Goal: Task Accomplishment & Management: Complete application form

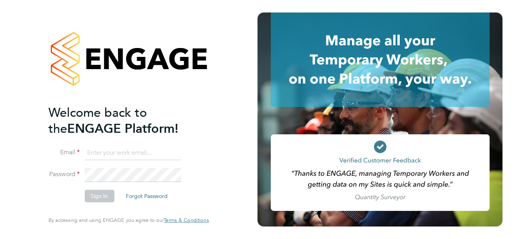
type input "[EMAIL_ADDRESS][DOMAIN_NAME]"
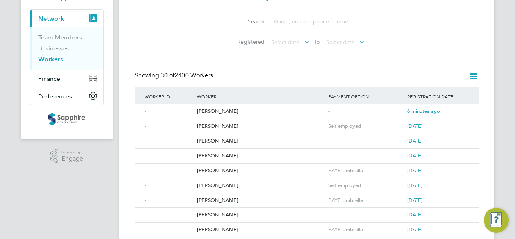
scroll to position [78, 0]
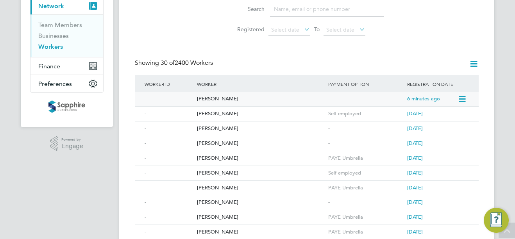
click at [227, 97] on div "Harry Howarth" at bounding box center [260, 99] width 131 height 14
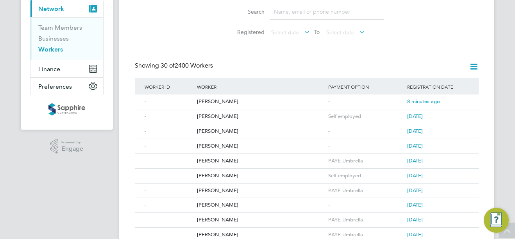
click at [50, 50] on link "Workers" at bounding box center [50, 49] width 25 height 7
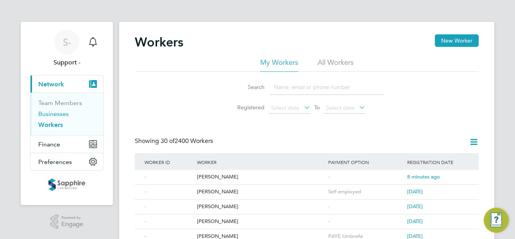
click at [56, 116] on link "Businesses" at bounding box center [53, 113] width 30 height 7
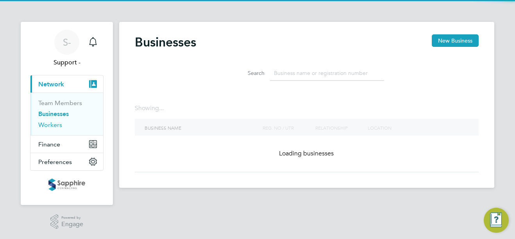
click at [54, 127] on link "Workers" at bounding box center [50, 124] width 24 height 7
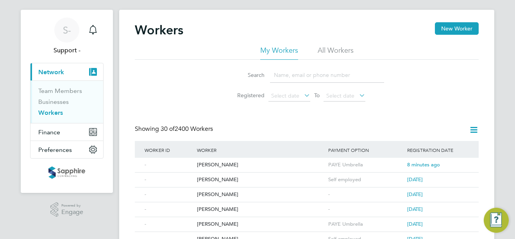
scroll to position [156, 0]
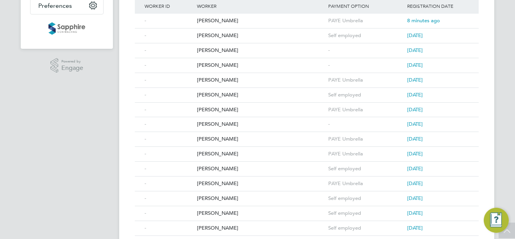
click at [82, 163] on app-navbar "S- Support - Notifications Applications: Current page: Network Team Members Bus…" at bounding box center [67, 188] width 92 height 644
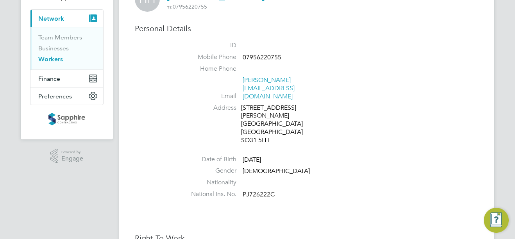
scroll to position [78, 0]
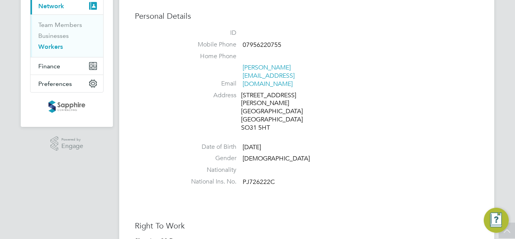
click at [257, 178] on span "PJ726222C" at bounding box center [259, 182] width 32 height 8
copy span "PJ726222C"
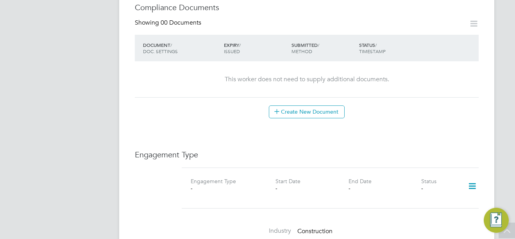
scroll to position [466, 0]
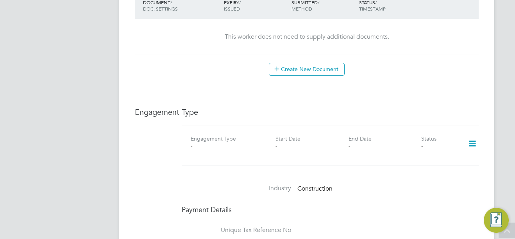
click at [472, 135] on icon at bounding box center [472, 144] width 14 height 18
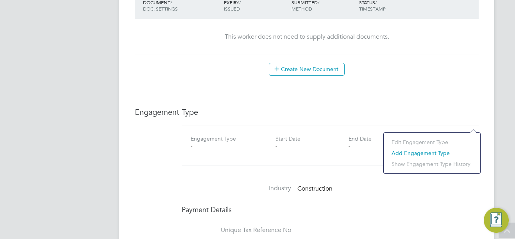
click at [419, 153] on li "Add Engagement Type" at bounding box center [432, 153] width 89 height 11
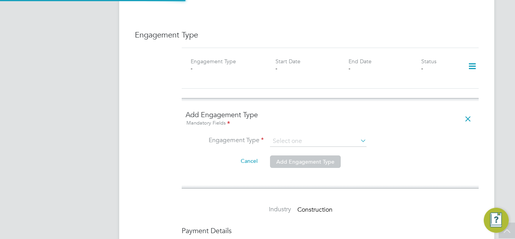
scroll to position [623, 0]
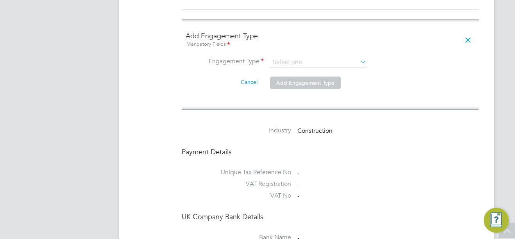
click at [359, 56] on icon at bounding box center [359, 61] width 0 height 11
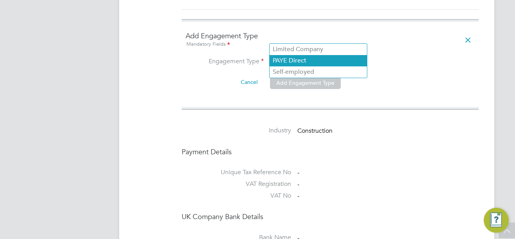
click at [342, 59] on li "PAYE Direct" at bounding box center [318, 60] width 97 height 11
type input "PAYE Direct"
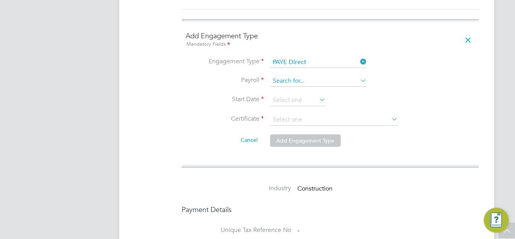
click at [316, 76] on input at bounding box center [318, 81] width 97 height 11
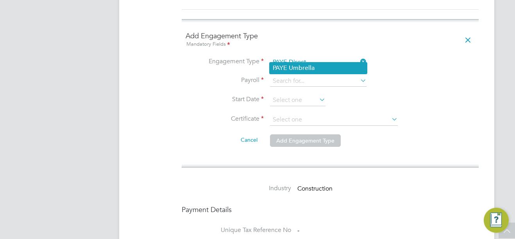
click at [307, 65] on li "PAYE Umbrella" at bounding box center [318, 68] width 97 height 11
type input "PAYE Umbrella"
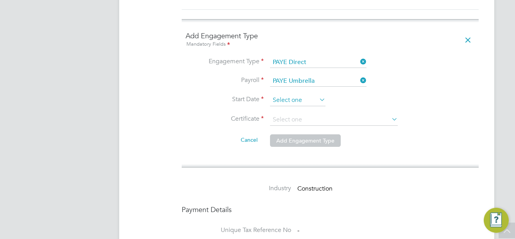
click at [297, 95] on input at bounding box center [297, 101] width 55 height 12
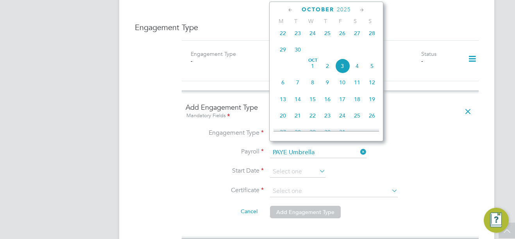
scroll to position [544, 0]
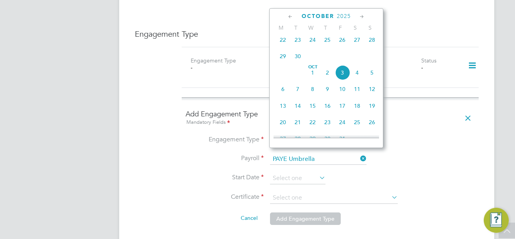
click at [341, 44] on span "26" at bounding box center [342, 39] width 15 height 15
type input "26 Sep 2025"
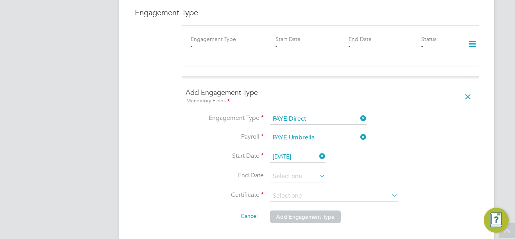
scroll to position [623, 0]
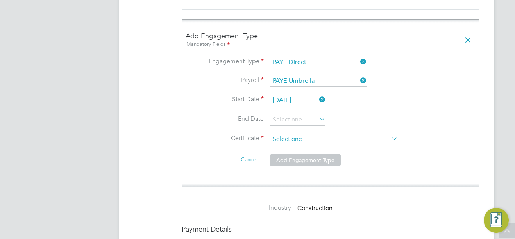
click at [351, 134] on input at bounding box center [334, 140] width 128 height 12
click at [346, 142] on li "Don't know" at bounding box center [334, 147] width 129 height 10
type input "Don't know"
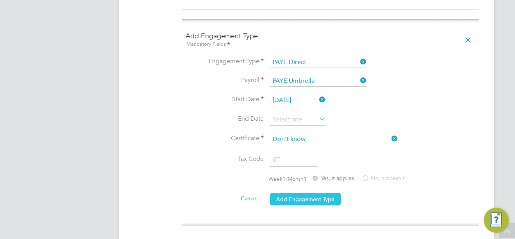
click at [295, 193] on button "Add Engagement Type" at bounding box center [305, 199] width 71 height 13
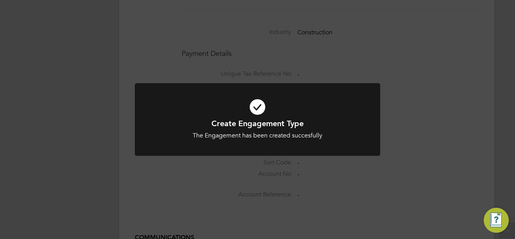
click at [71, 112] on div "Create Engagement Type The Engagement has been created succesfully Cancel Okay" at bounding box center [257, 119] width 515 height 239
